Goal: Check status: Check status

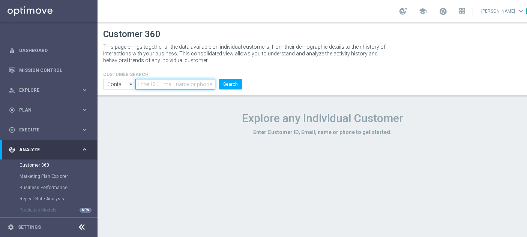
click at [197, 89] on input "text" at bounding box center [175, 84] width 80 height 11
paste input "2893525"
type input "2893525"
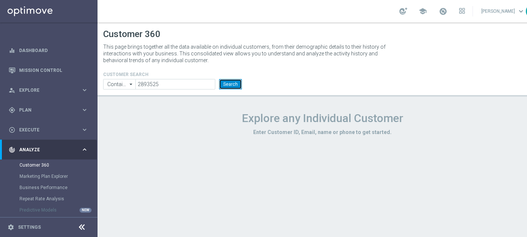
click at [225, 81] on button "Search" at bounding box center [230, 84] width 23 height 11
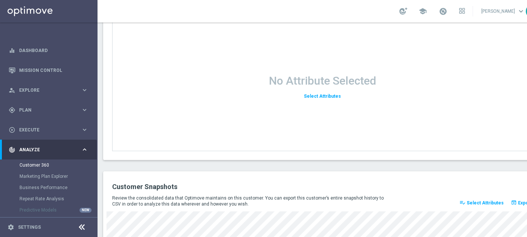
scroll to position [1058, 0]
